Goal: Task Accomplishment & Management: Use online tool/utility

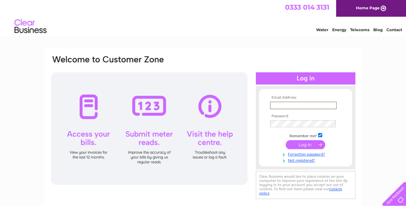
type input "gordonbavaird@hotmail.com"
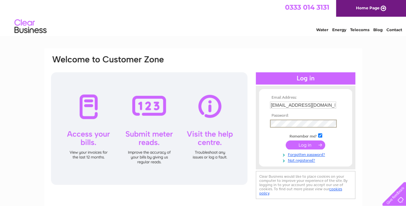
click at [286, 140] on input "submit" at bounding box center [305, 144] width 39 height 9
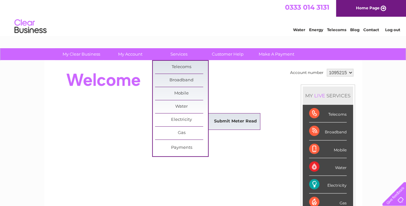
click at [231, 121] on link "Submit Meter Read" at bounding box center [235, 121] width 53 height 13
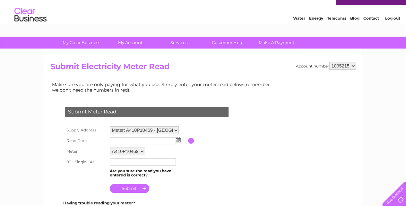
scroll to position [21, 0]
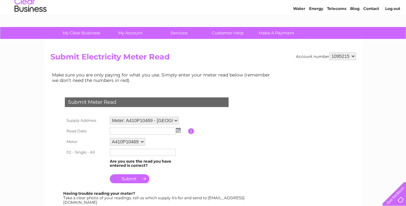
click at [178, 130] on img at bounding box center [178, 129] width 5 height 5
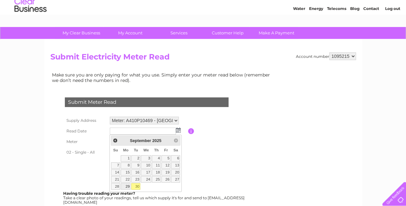
click at [126, 184] on link "29" at bounding box center [126, 186] width 10 height 6
type input "2025/09/29"
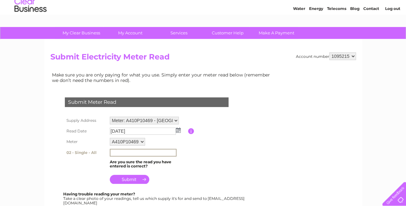
click at [143, 150] on input "text" at bounding box center [143, 153] width 67 height 8
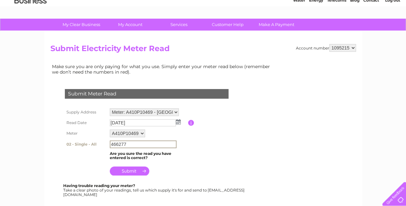
scroll to position [43, 0]
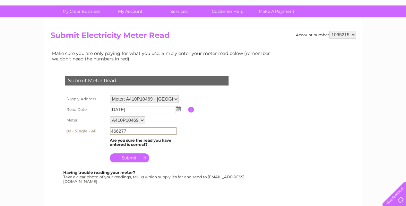
type input "466277"
click at [182, 150] on td at bounding box center [148, 155] width 80 height 15
click at [130, 157] on input "submit" at bounding box center [129, 157] width 39 height 9
